Goal: Use online tool/utility: Utilize a website feature to perform a specific function

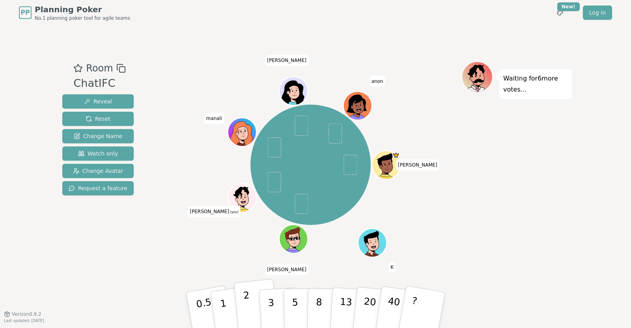
click at [244, 312] on button "2" at bounding box center [256, 310] width 45 height 63
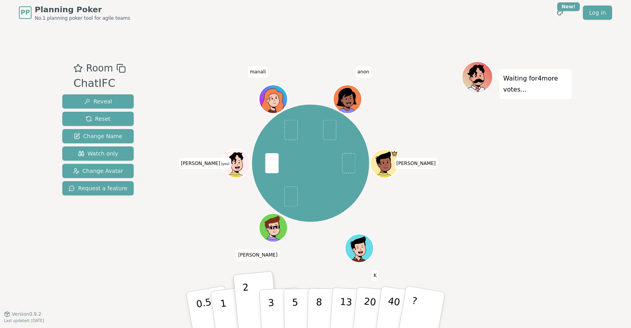
click at [595, 84] on div "PP Planning Poker No.1 planning poker tool for agile teams Toggle theme New! Lo…" at bounding box center [315, 164] width 631 height 328
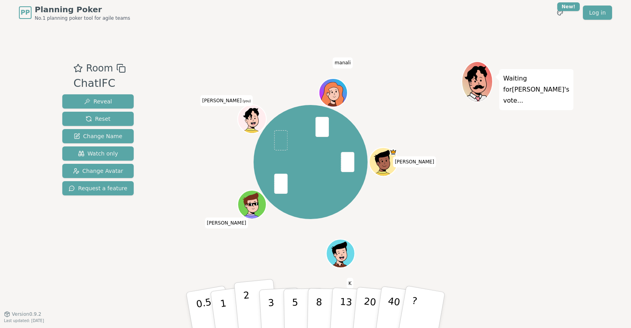
click at [243, 303] on button "2" at bounding box center [256, 310] width 45 height 63
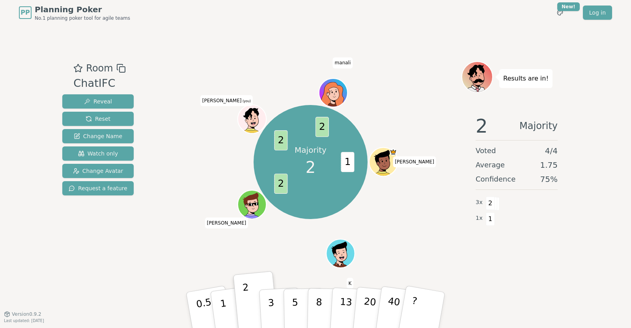
click at [26, 162] on div "PP Planning Poker No.1 planning poker tool for agile teams Toggle theme New! Lo…" at bounding box center [315, 164] width 631 height 328
click at [276, 298] on button "3" at bounding box center [280, 309] width 43 height 61
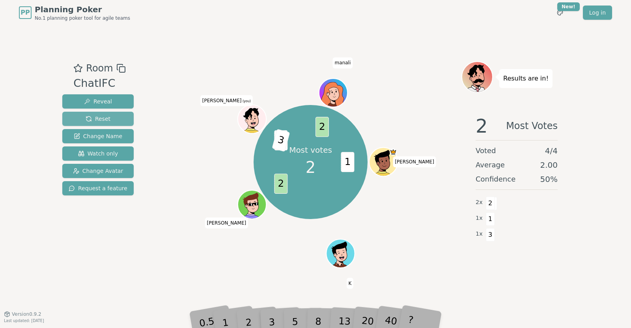
click at [97, 115] on span "Reset" at bounding box center [98, 119] width 25 height 8
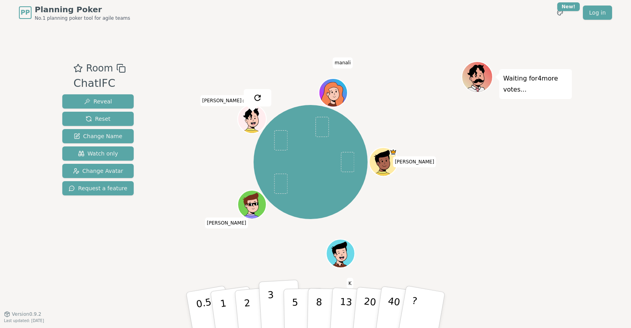
click at [268, 310] on p "3" at bounding box center [271, 310] width 9 height 43
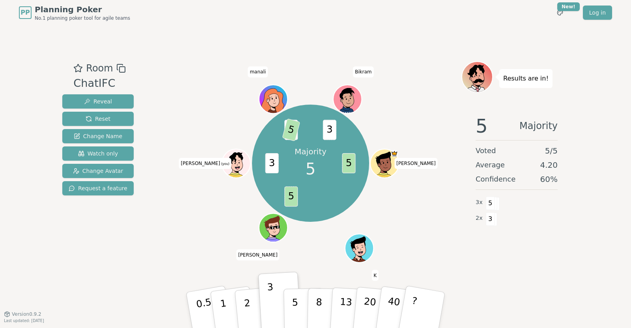
click at [592, 63] on div "PP Planning Poker No.1 planning poker tool for agile teams Toggle theme New! Lo…" at bounding box center [315, 164] width 631 height 328
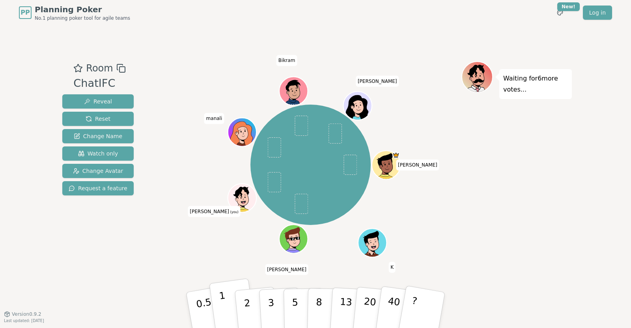
click at [230, 301] on button "1" at bounding box center [232, 310] width 47 height 64
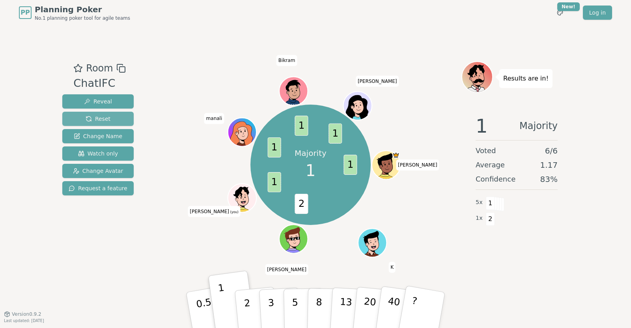
click at [95, 117] on span "Reset" at bounding box center [98, 119] width 25 height 8
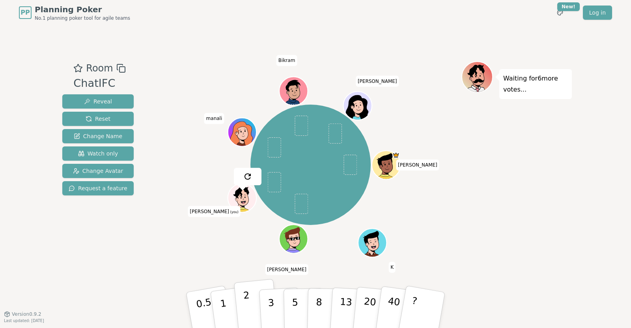
click at [249, 300] on button "2" at bounding box center [256, 310] width 45 height 63
click at [227, 303] on button "1" at bounding box center [232, 310] width 47 height 64
